Goal: Information Seeking & Learning: Compare options

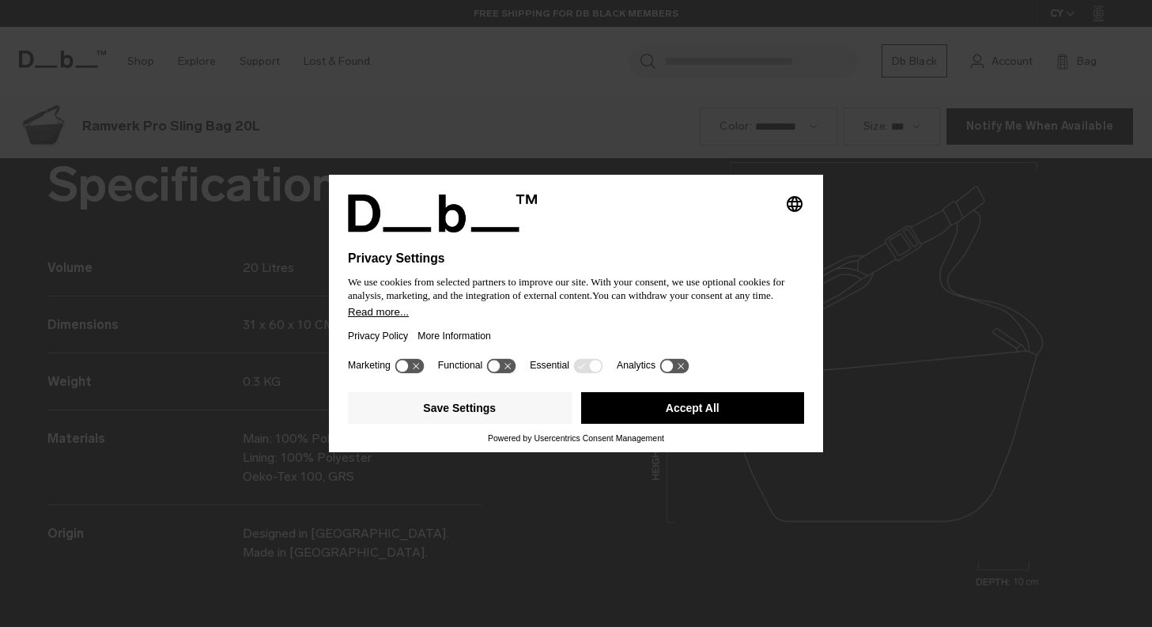
scroll to position [1881, 0]
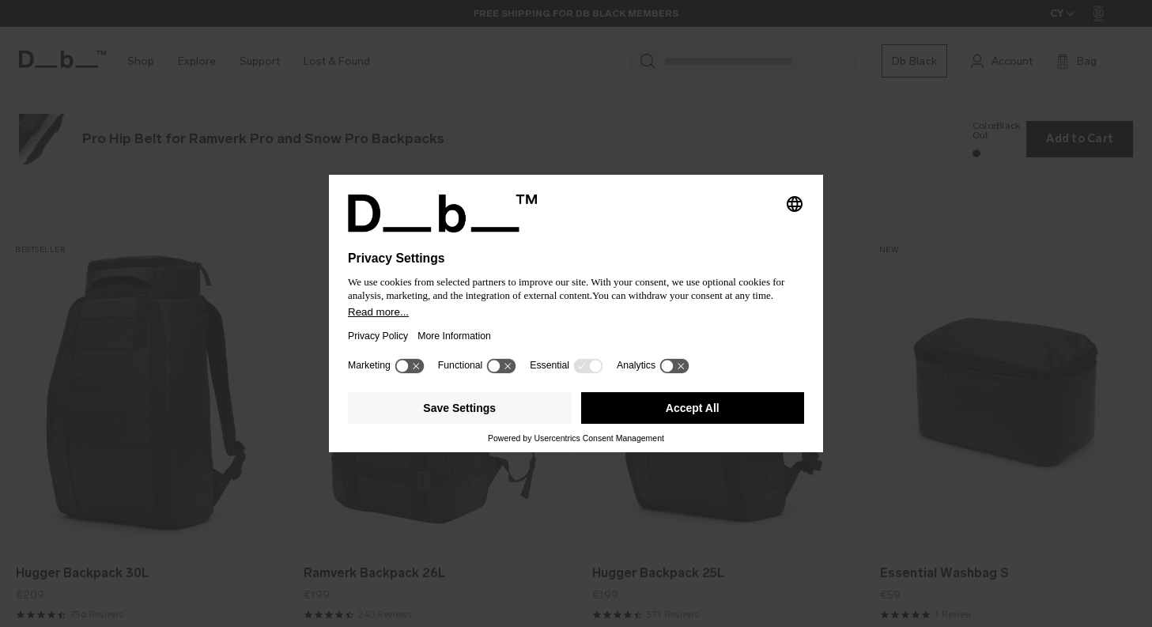
scroll to position [1881, 0]
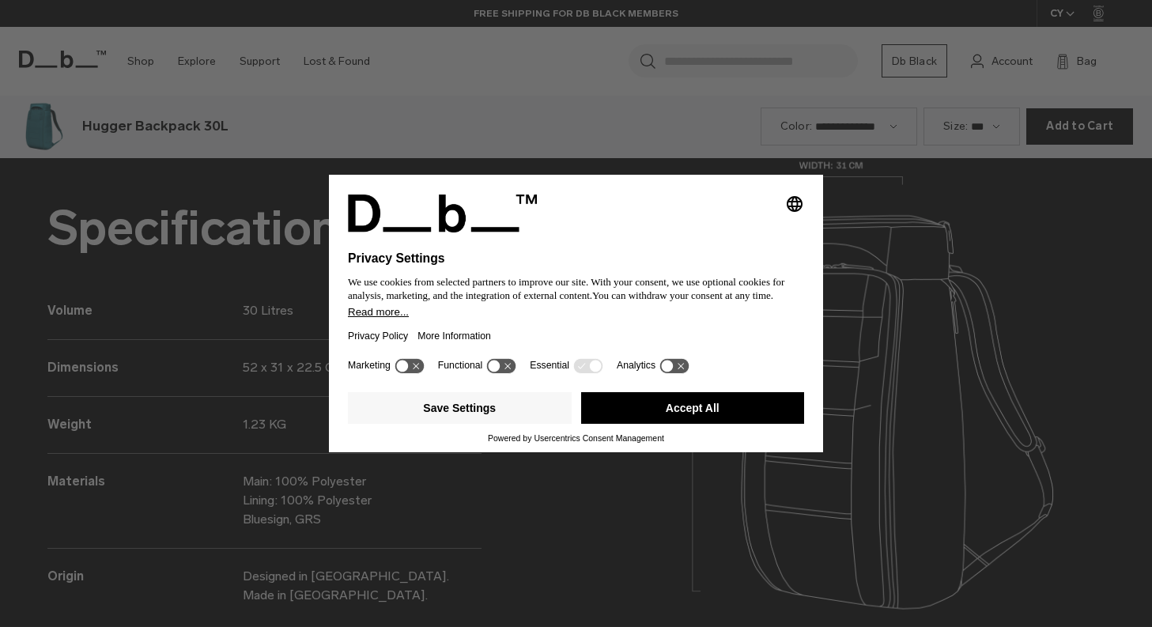
scroll to position [1881, 0]
